Goal: Task Accomplishment & Management: Use online tool/utility

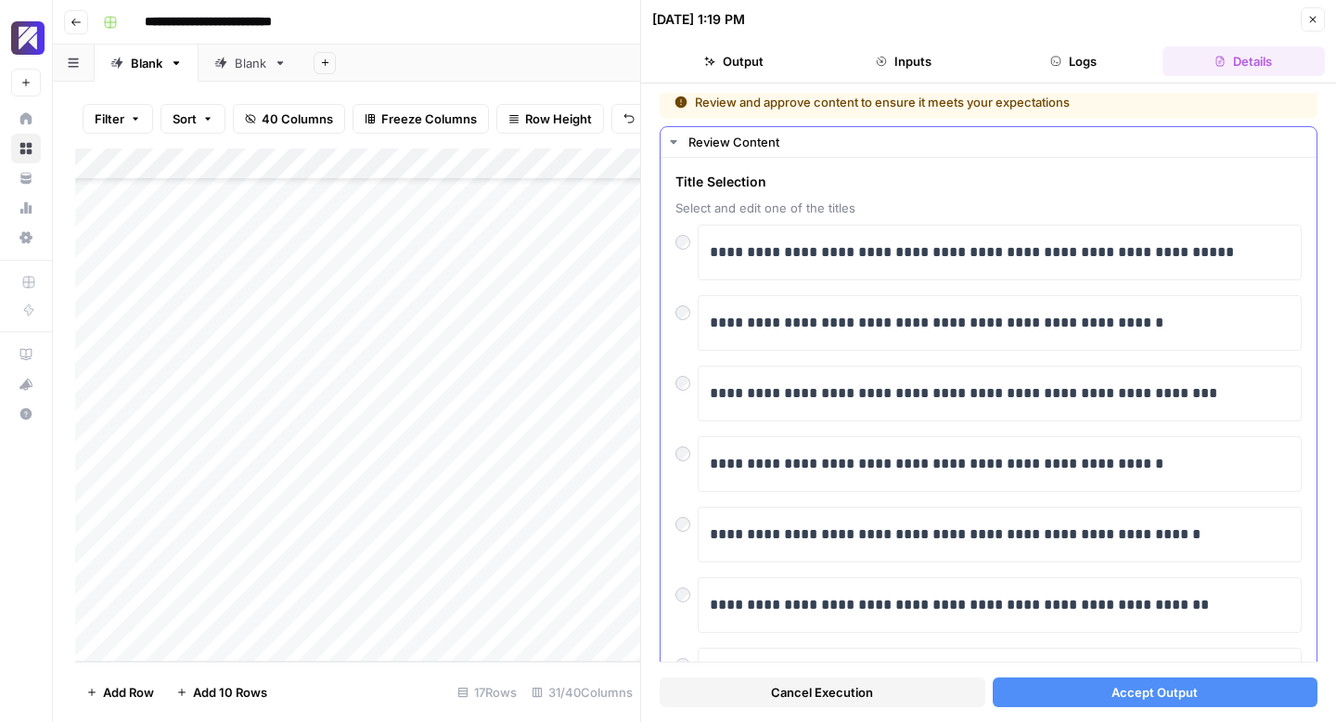
scroll to position [6, 0]
click at [1107, 698] on button "Accept Output" at bounding box center [1156, 692] width 326 height 30
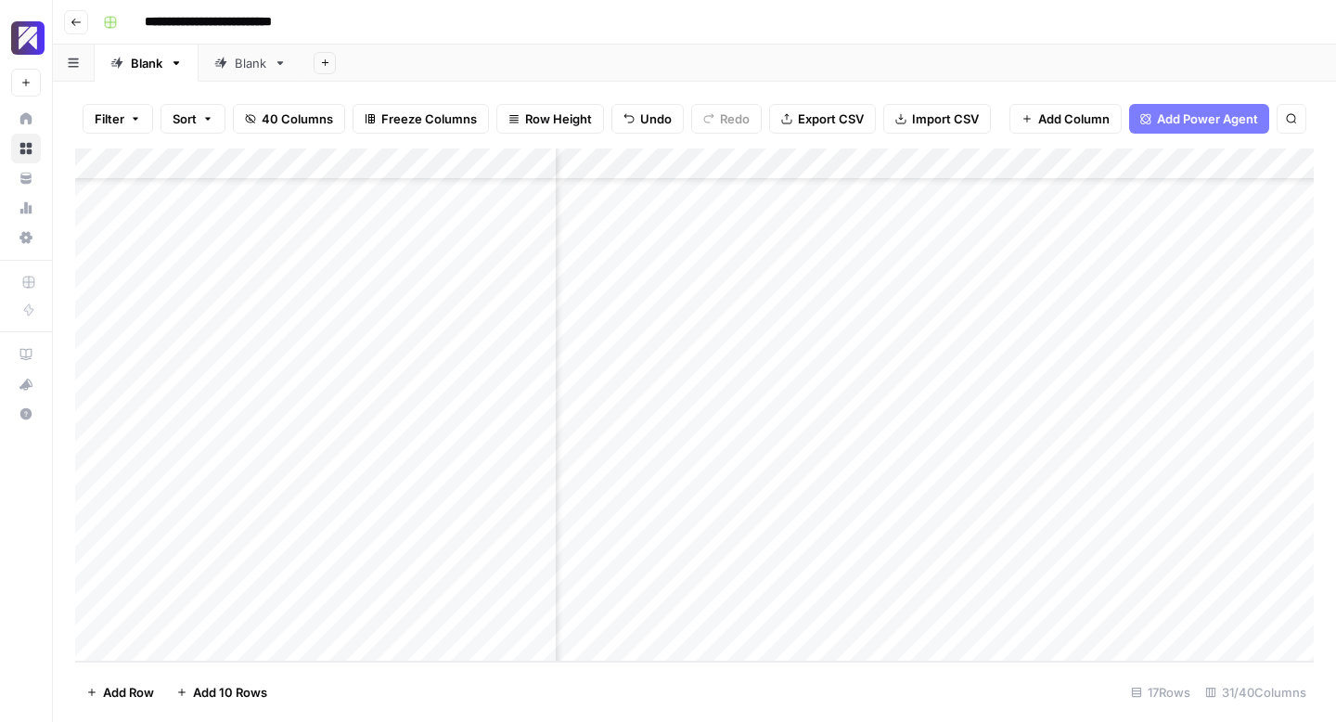
scroll to position [84, 0]
click at [700, 582] on div "Add Column" at bounding box center [694, 404] width 1239 height 513
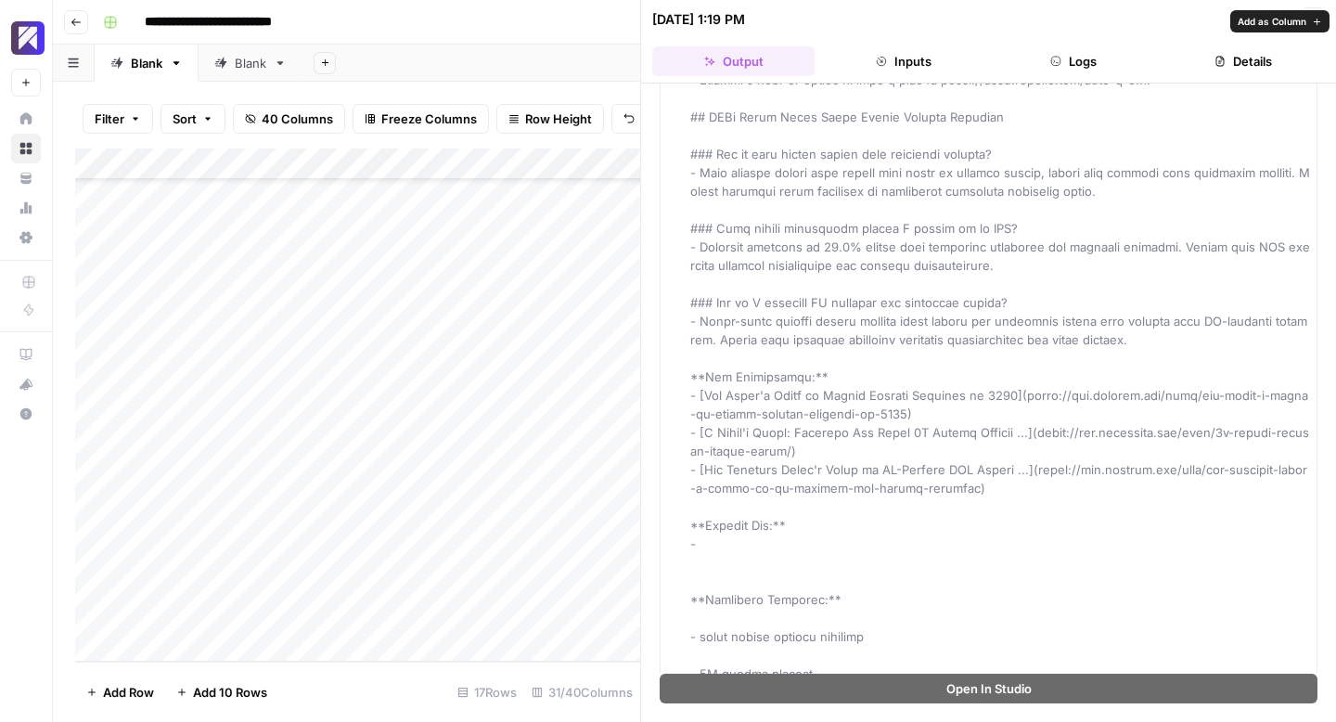
scroll to position [1772, 0]
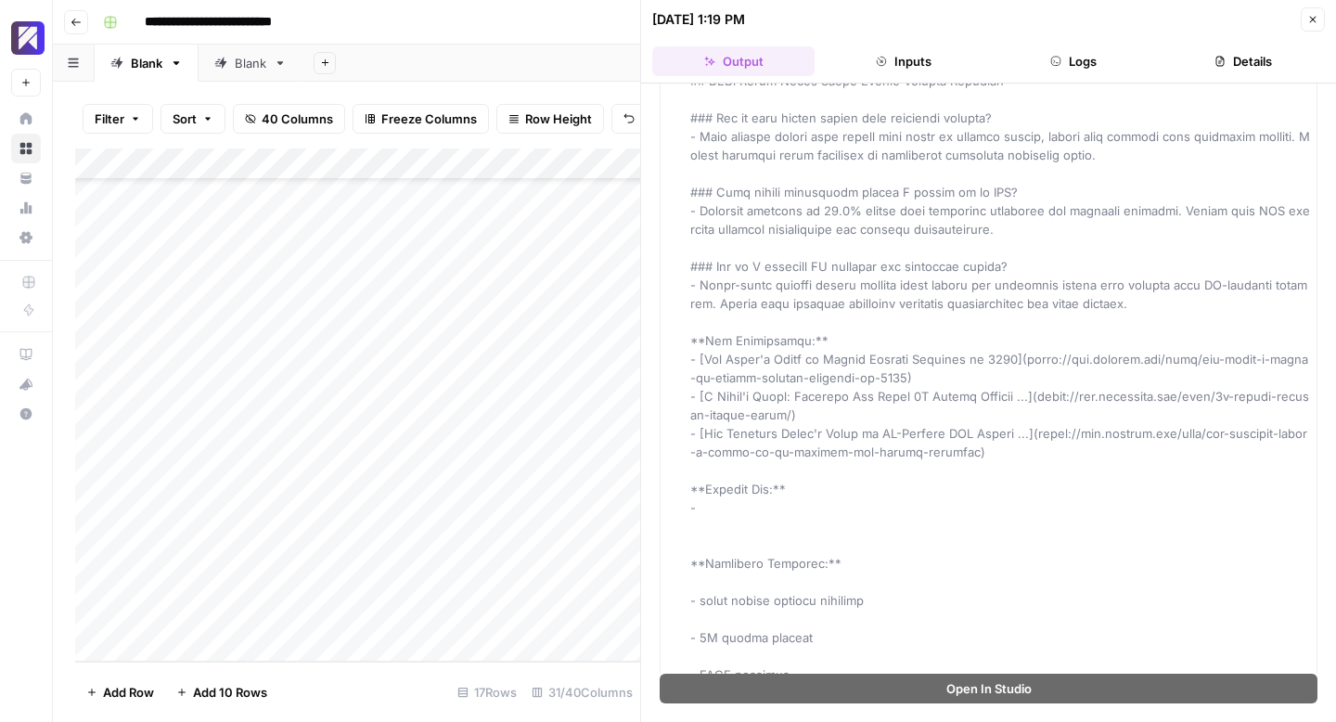
click at [1317, 20] on icon "button" at bounding box center [1312, 19] width 11 height 11
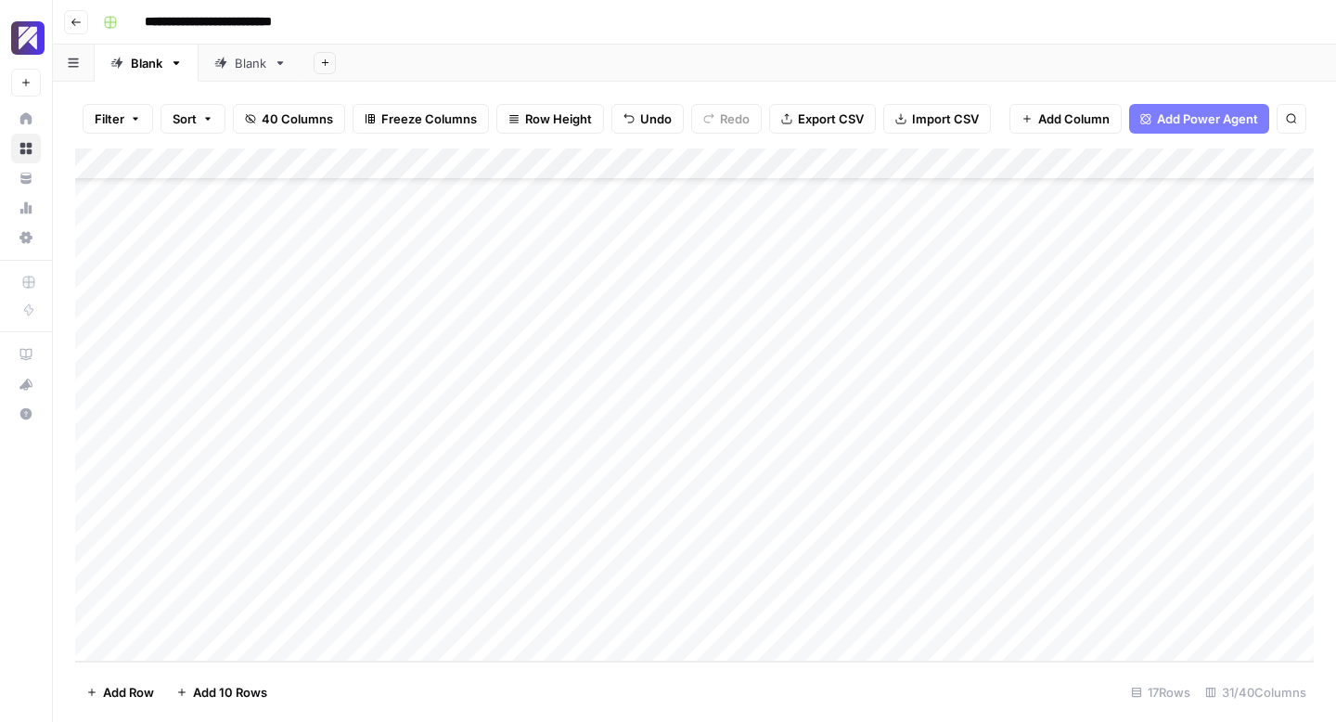
click at [902, 581] on div "Add Column" at bounding box center [694, 404] width 1239 height 513
click at [929, 583] on div "Add Column" at bounding box center [694, 404] width 1239 height 513
click at [756, 583] on div "Add Column" at bounding box center [694, 404] width 1239 height 513
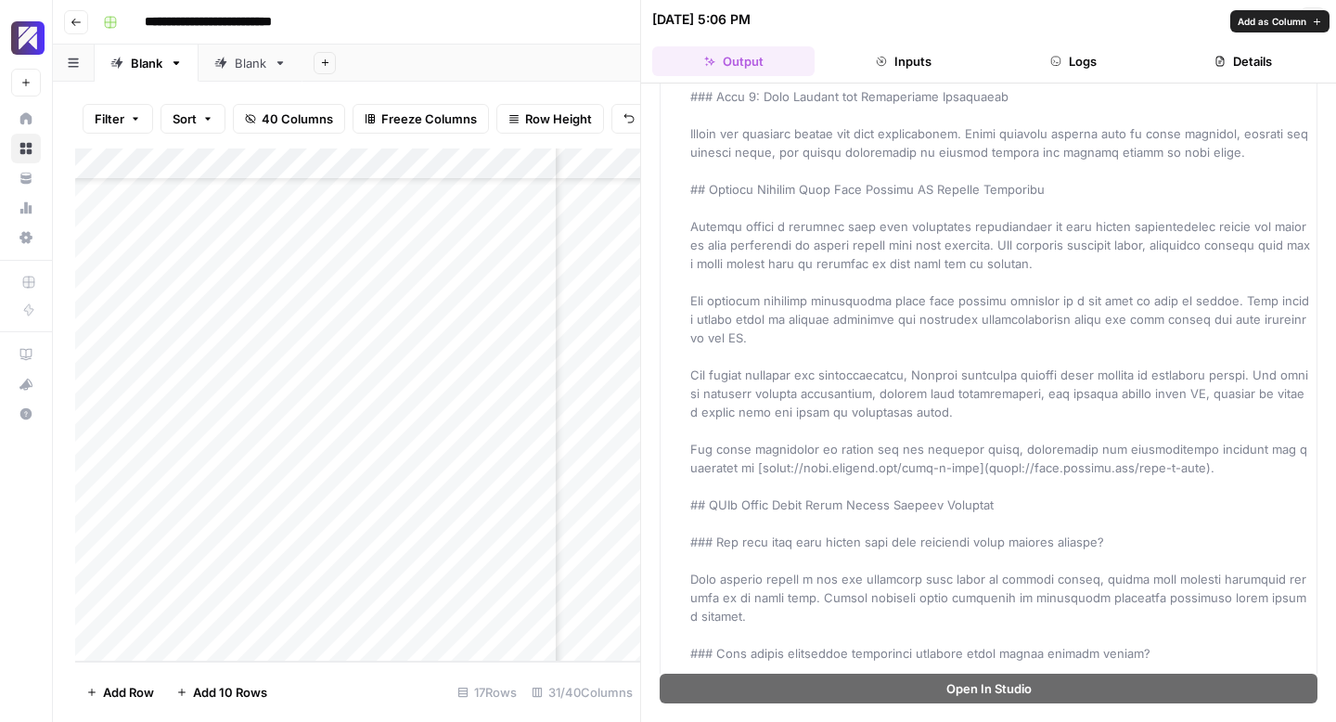
scroll to position [3912, 0]
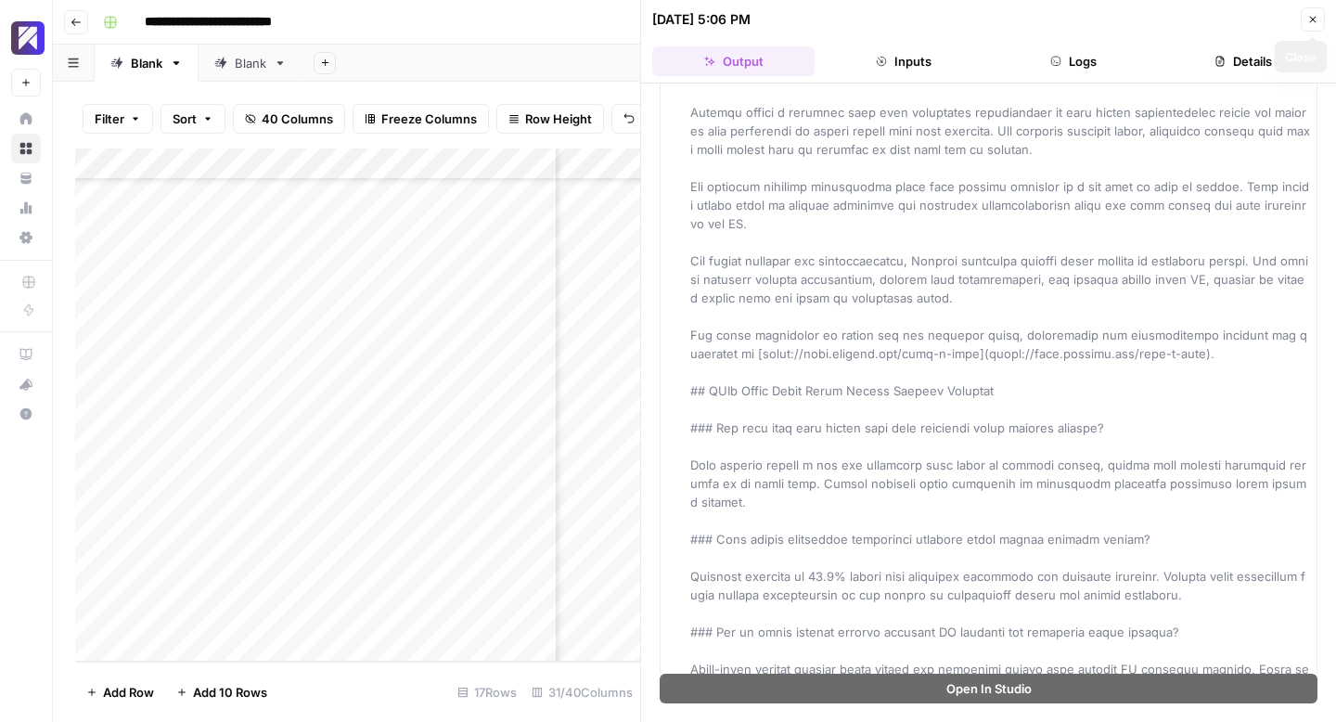
click at [1307, 23] on icon "button" at bounding box center [1312, 19] width 11 height 11
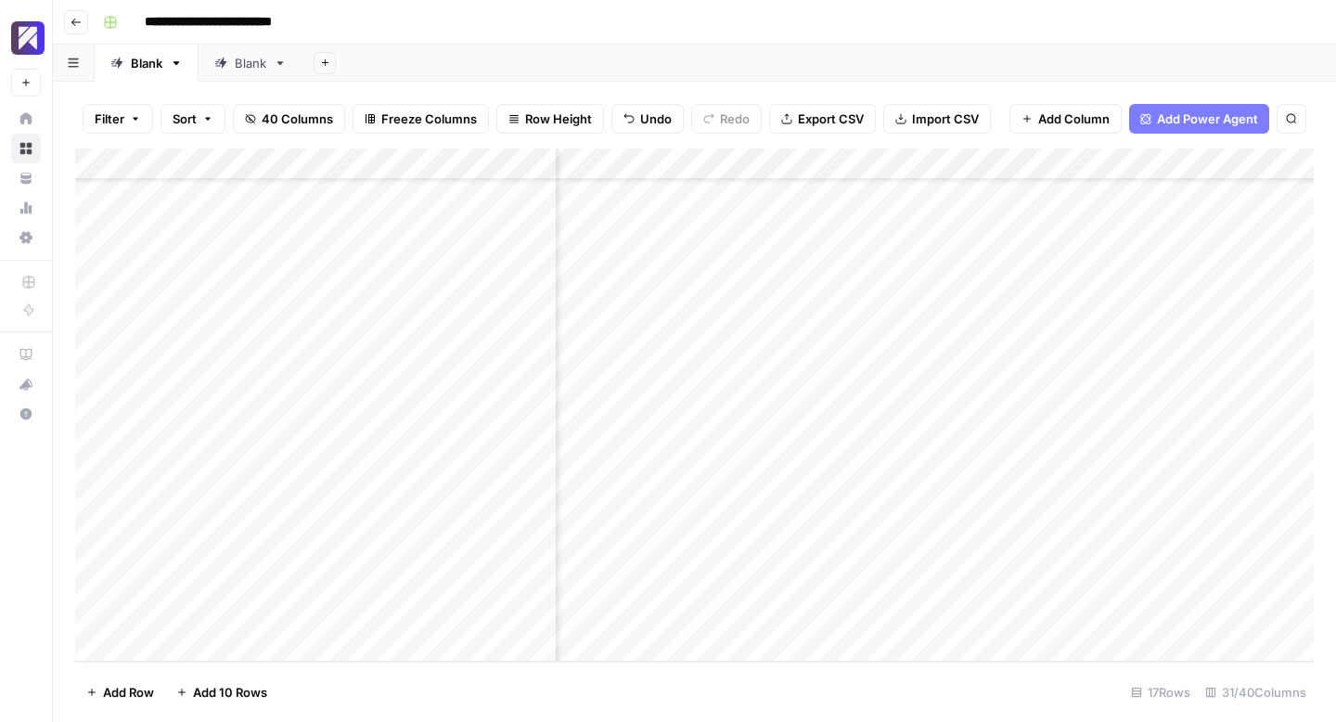
scroll to position [84, 2365]
click at [878, 585] on div "Add Column" at bounding box center [694, 404] width 1239 height 513
click at [742, 586] on div "Add Column" at bounding box center [694, 404] width 1239 height 513
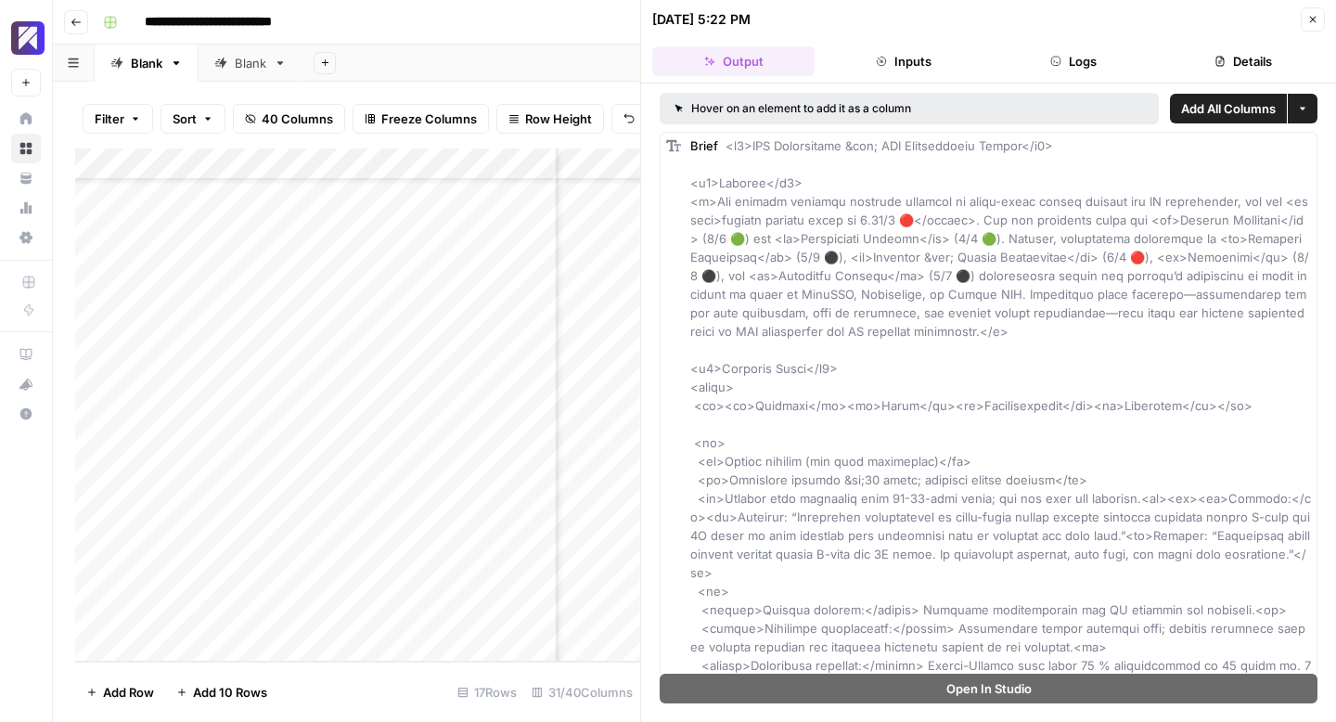
click at [1316, 21] on icon "button" at bounding box center [1312, 19] width 11 height 11
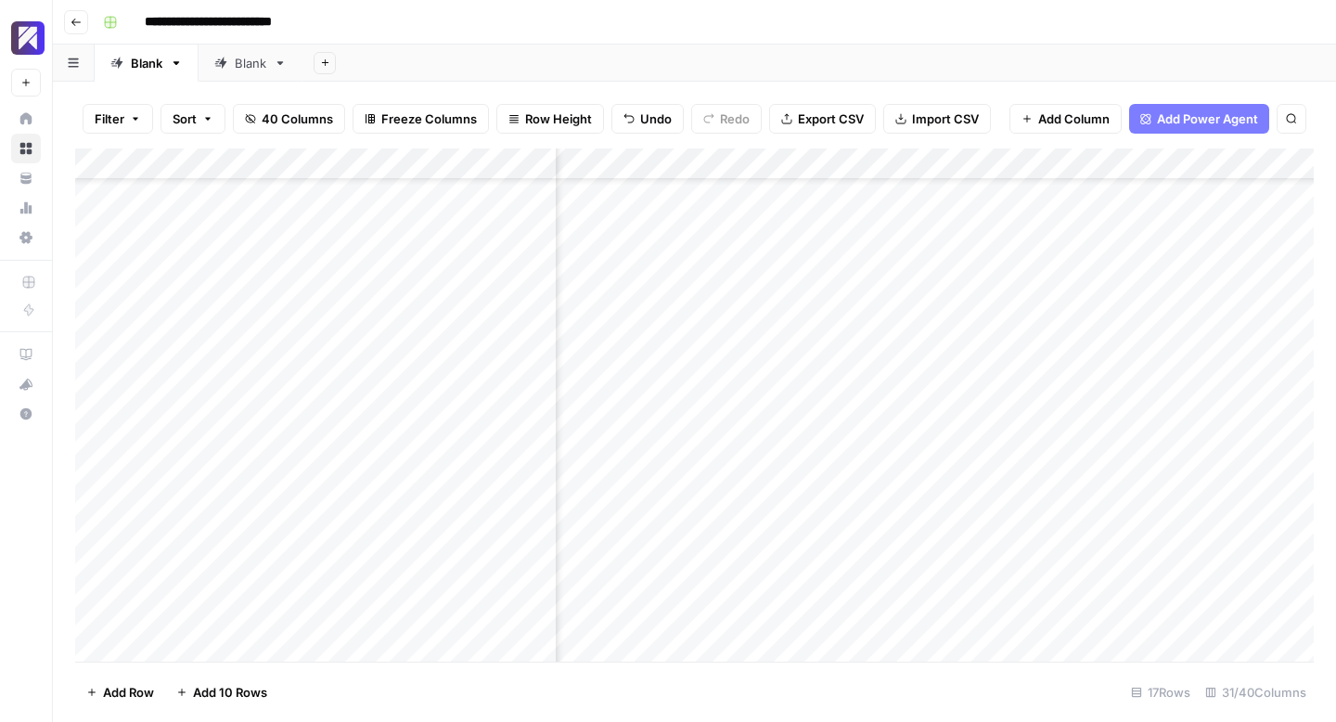
scroll to position [84, 2908]
click at [741, 584] on div "Add Column" at bounding box center [694, 404] width 1239 height 513
